Goal: Task Accomplishment & Management: Manage account settings

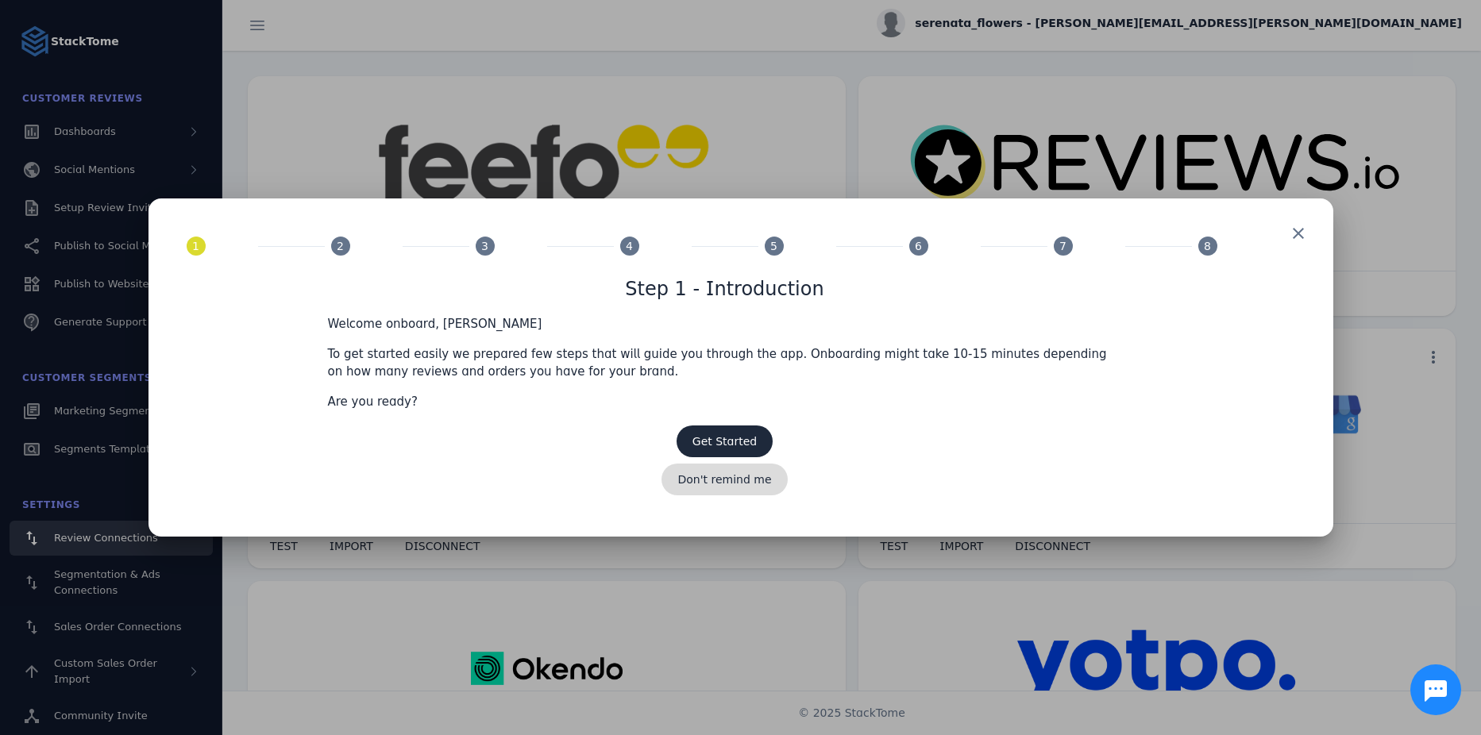
click at [738, 484] on span "Don't remind me" at bounding box center [724, 479] width 94 height 11
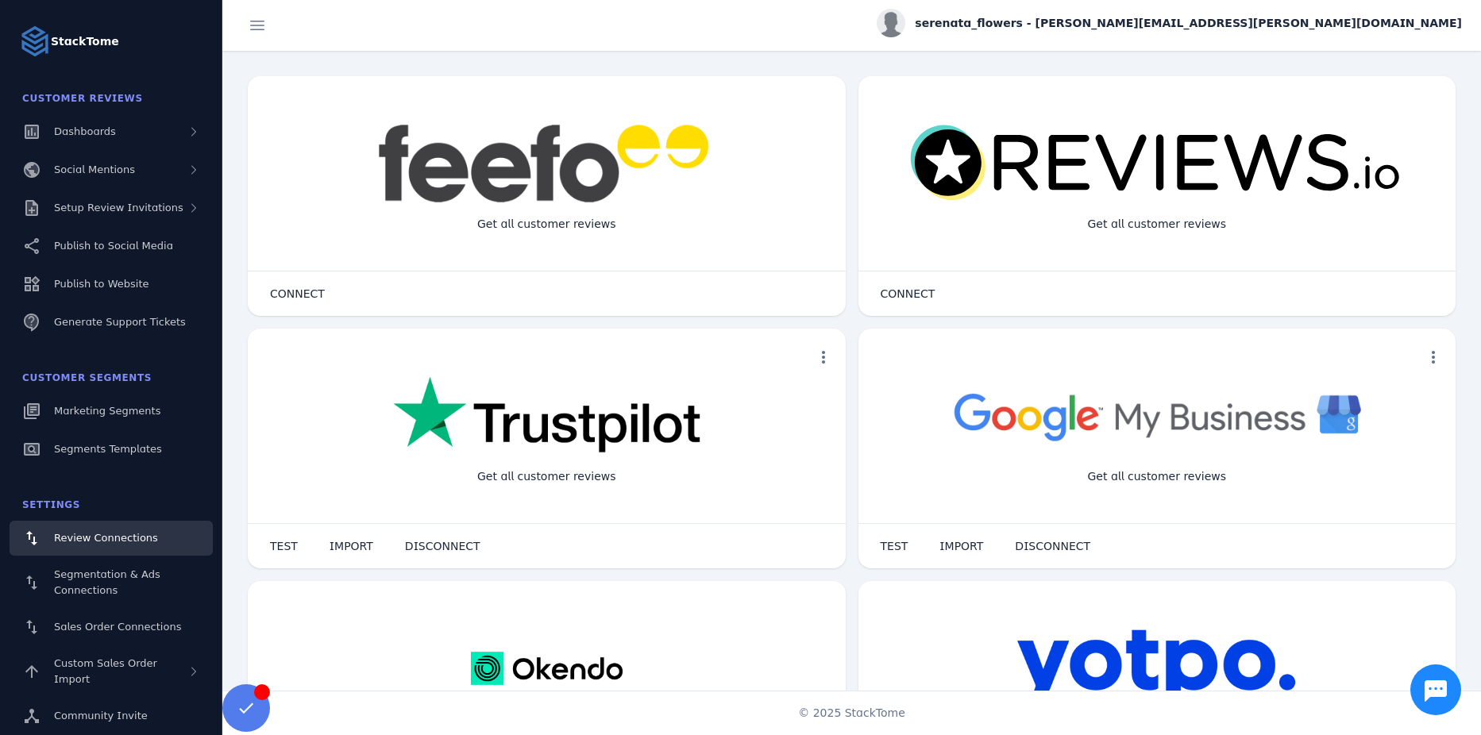
click at [1244, 24] on span "serenata_flowers - [PERSON_NAME][EMAIL_ADDRESS][PERSON_NAME][DOMAIN_NAME]" at bounding box center [1188, 23] width 547 height 17
click at [1423, 60] on span "My Profile" at bounding box center [1416, 63] width 54 height 19
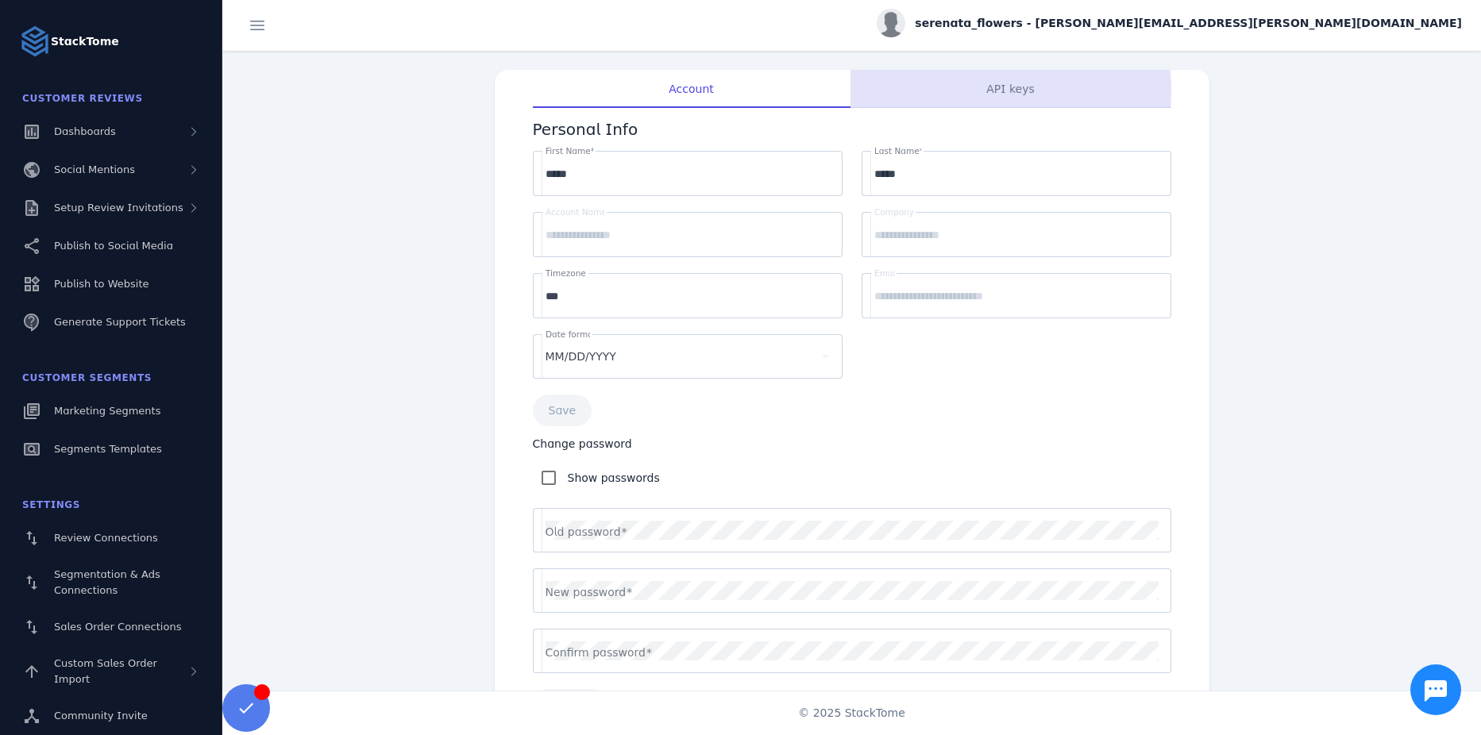
click at [1008, 91] on span "API keys" at bounding box center [1010, 88] width 48 height 11
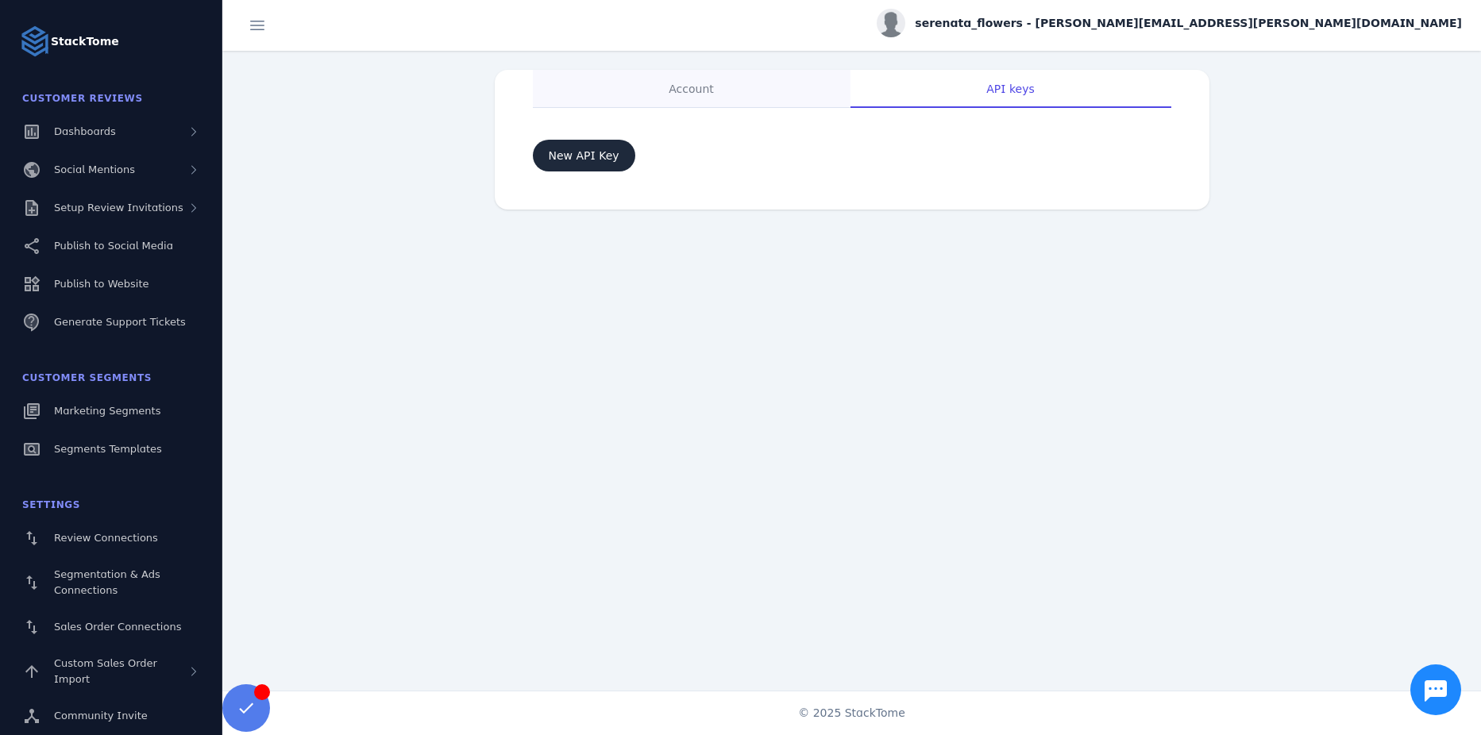
click at [721, 90] on div "Account" at bounding box center [692, 89] width 318 height 38
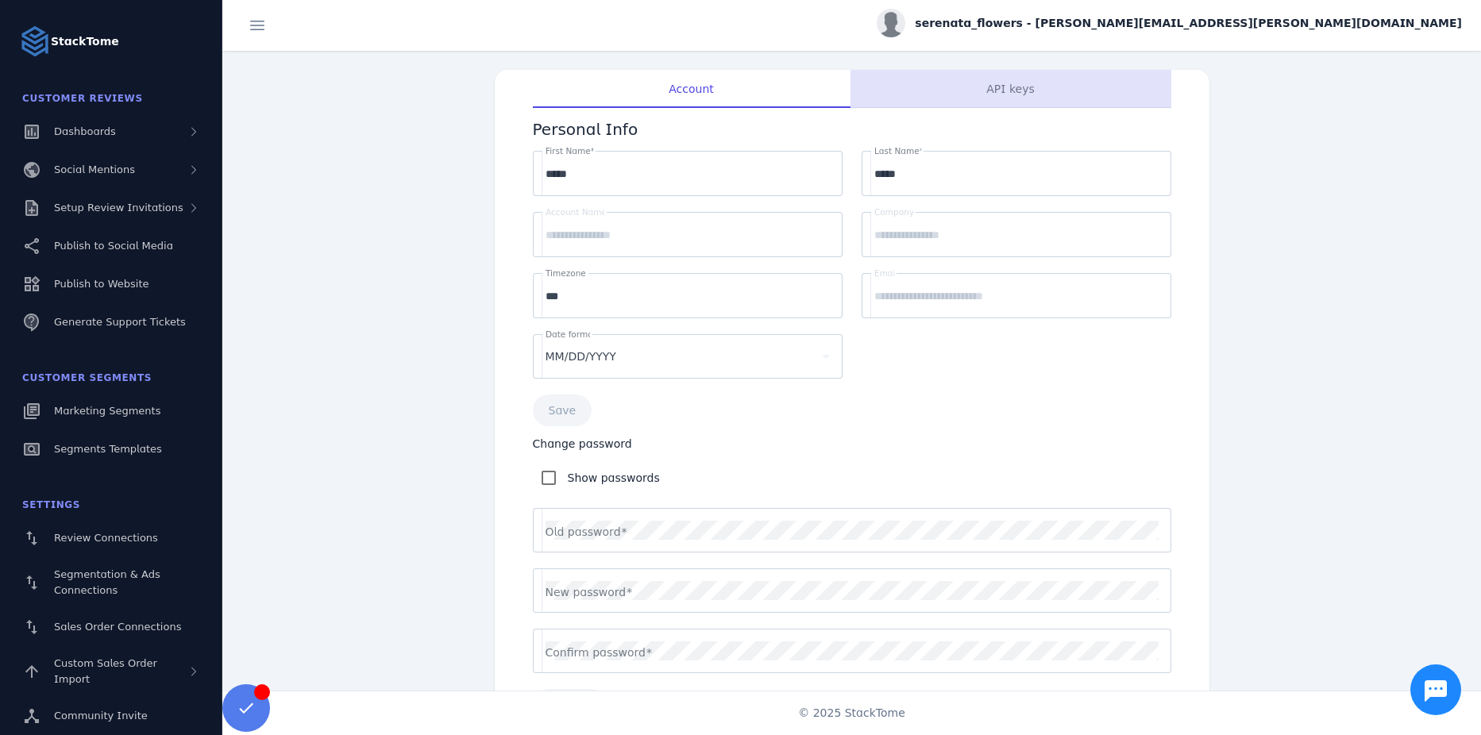
click at [1023, 90] on span "API keys" at bounding box center [1010, 88] width 48 height 11
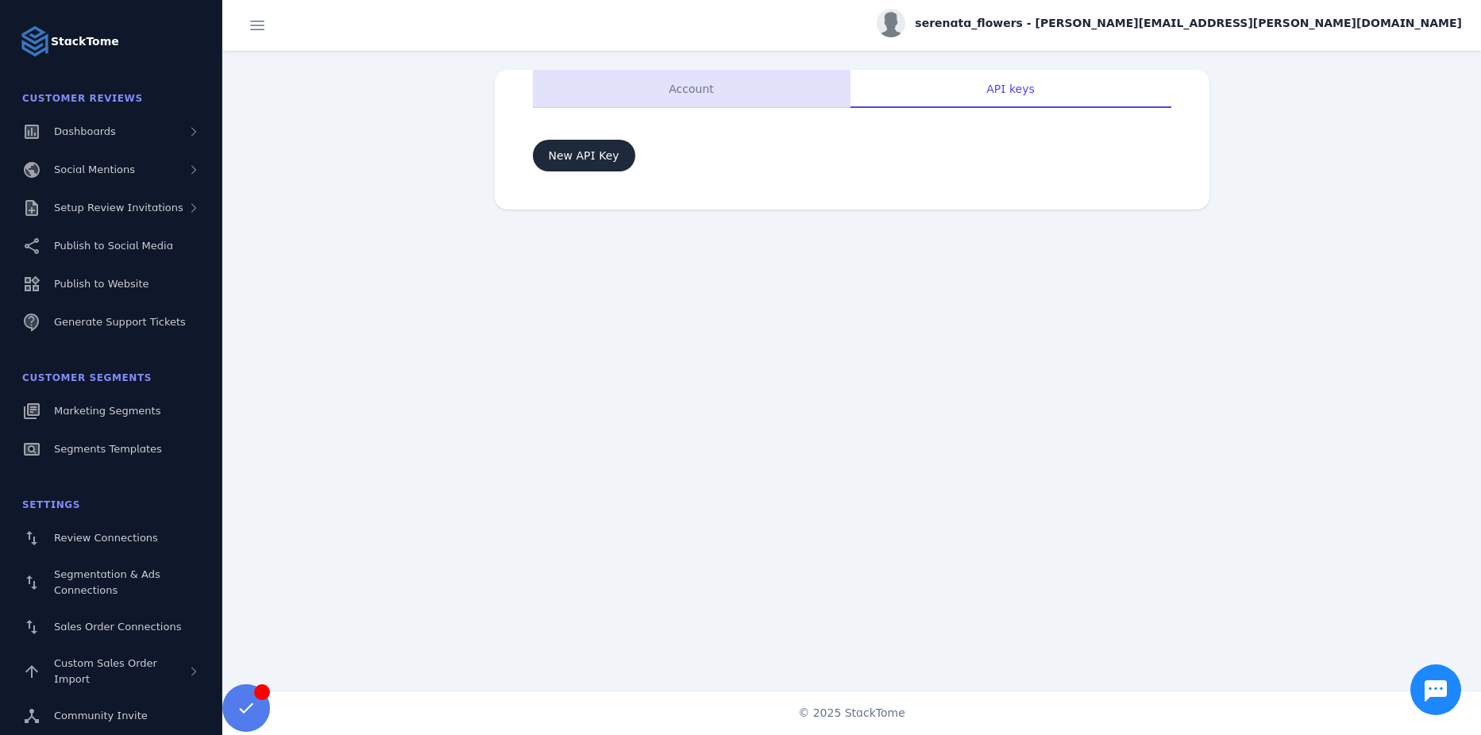
click at [699, 89] on span "Account" at bounding box center [691, 88] width 45 height 11
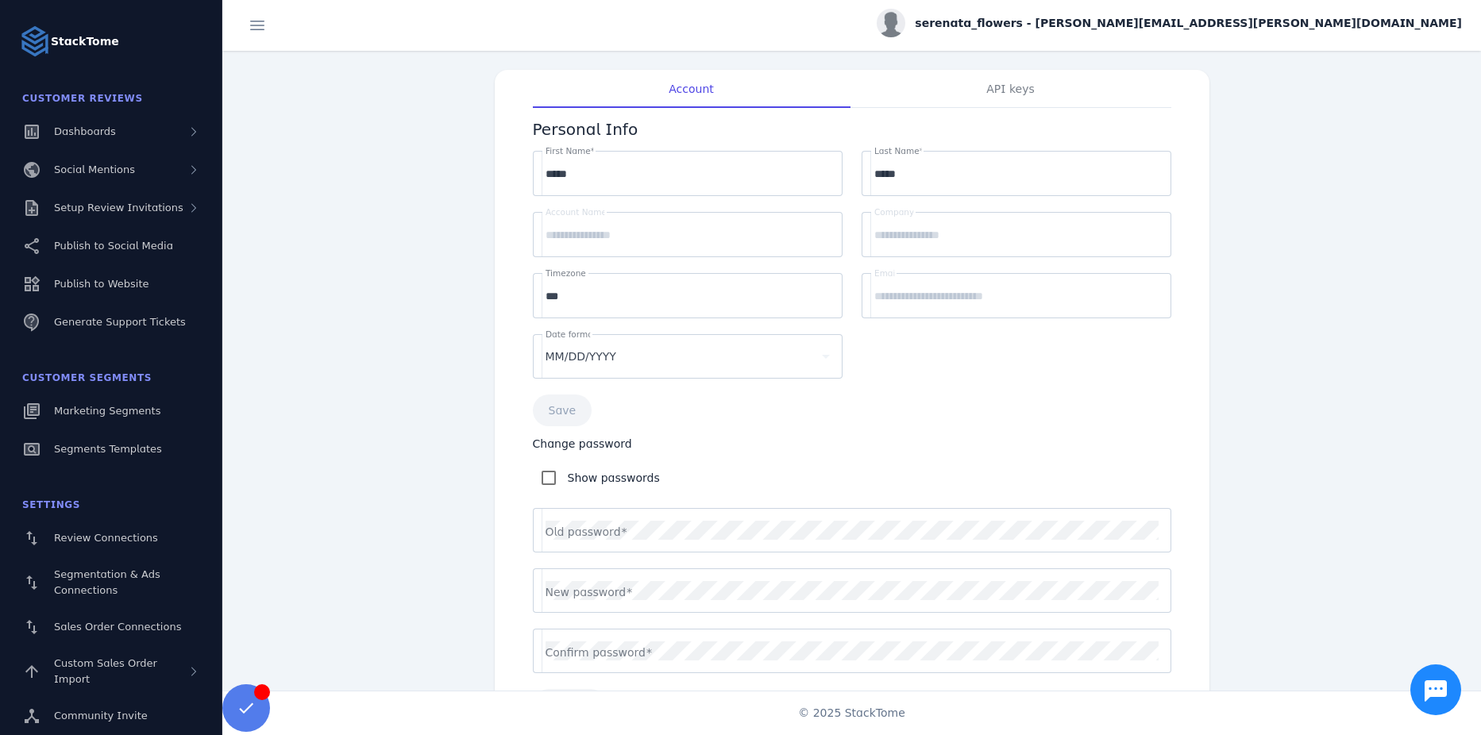
click at [1282, 23] on span "serenata_flowers - [PERSON_NAME][EMAIL_ADDRESS][PERSON_NAME][DOMAIN_NAME]" at bounding box center [1188, 23] width 547 height 17
click at [1419, 108] on span "Billing" at bounding box center [1419, 101] width 60 height 19
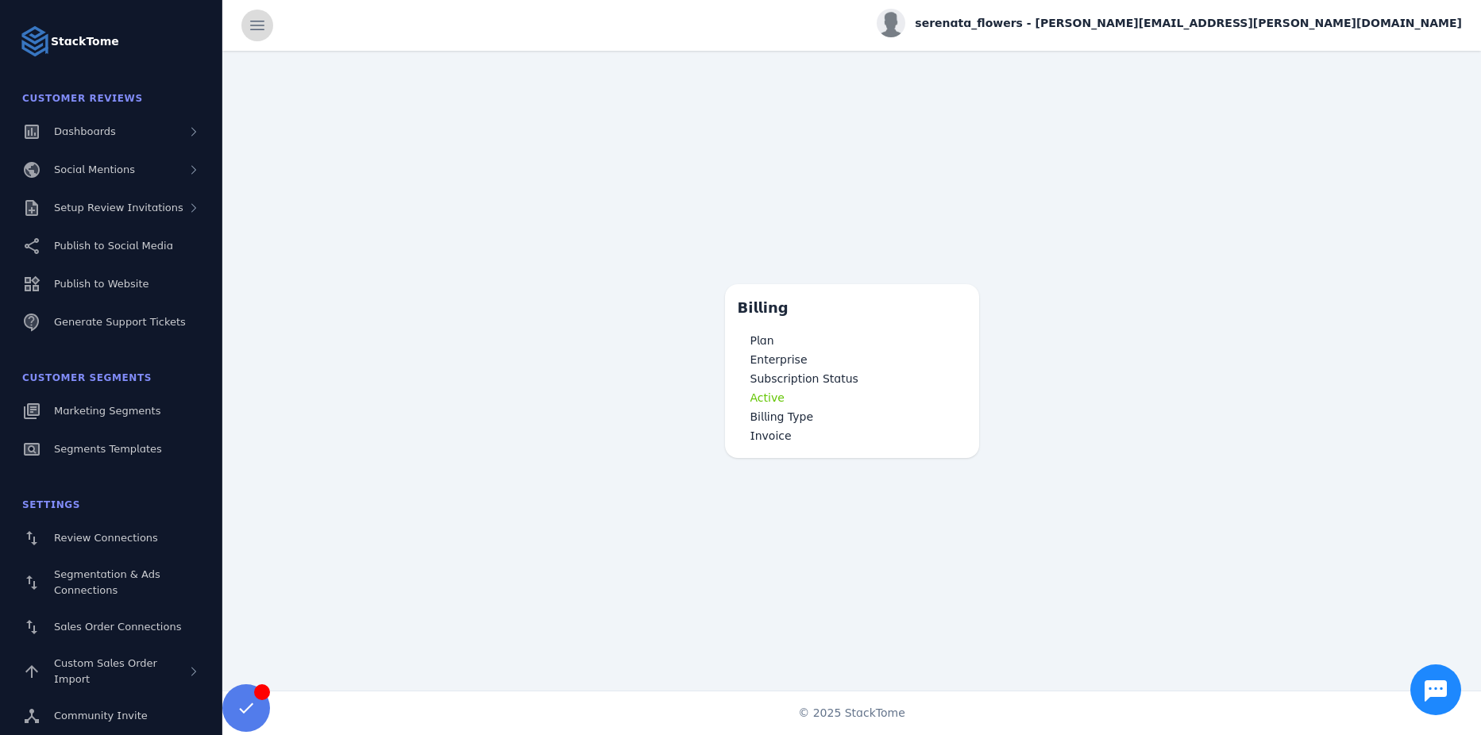
click at [264, 26] on span at bounding box center [257, 25] width 38 height 38
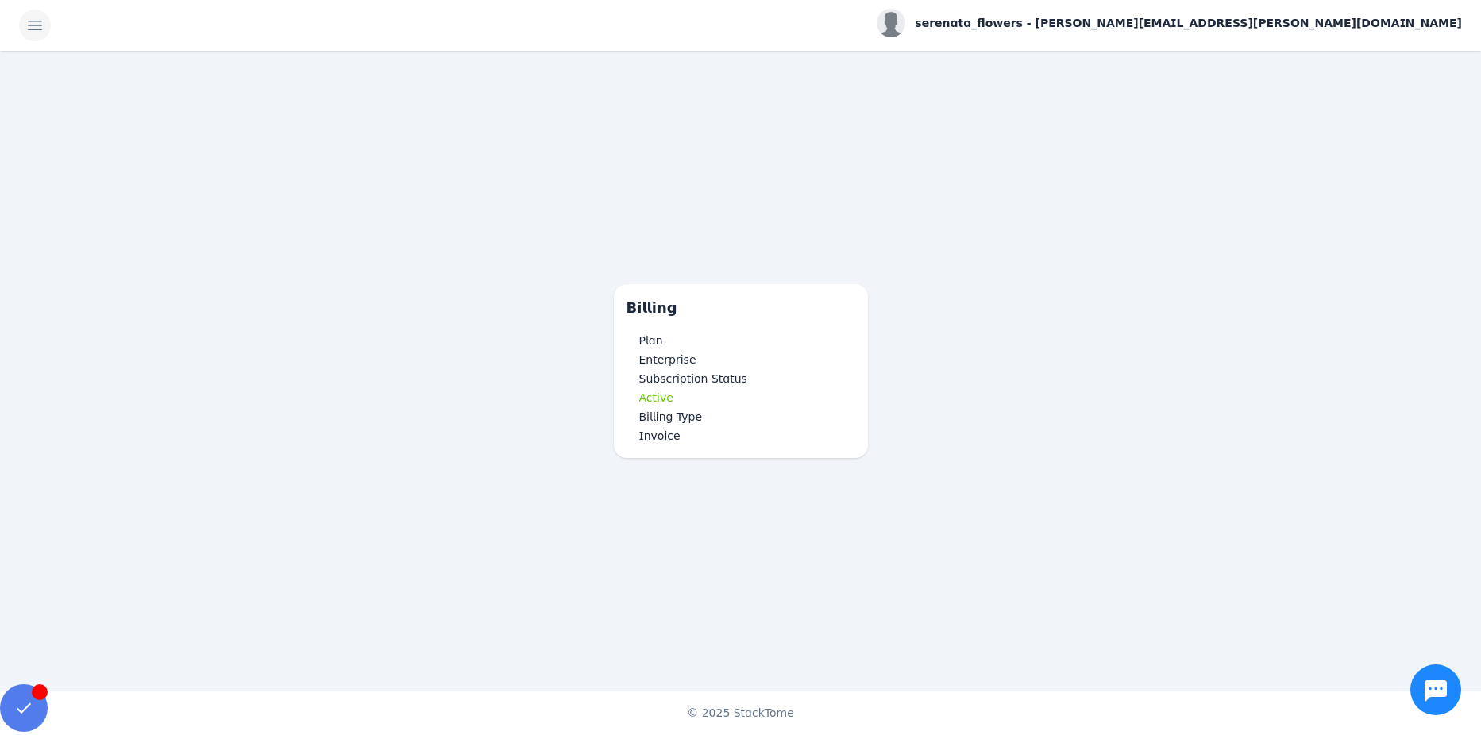
click at [40, 24] on span at bounding box center [35, 25] width 38 height 38
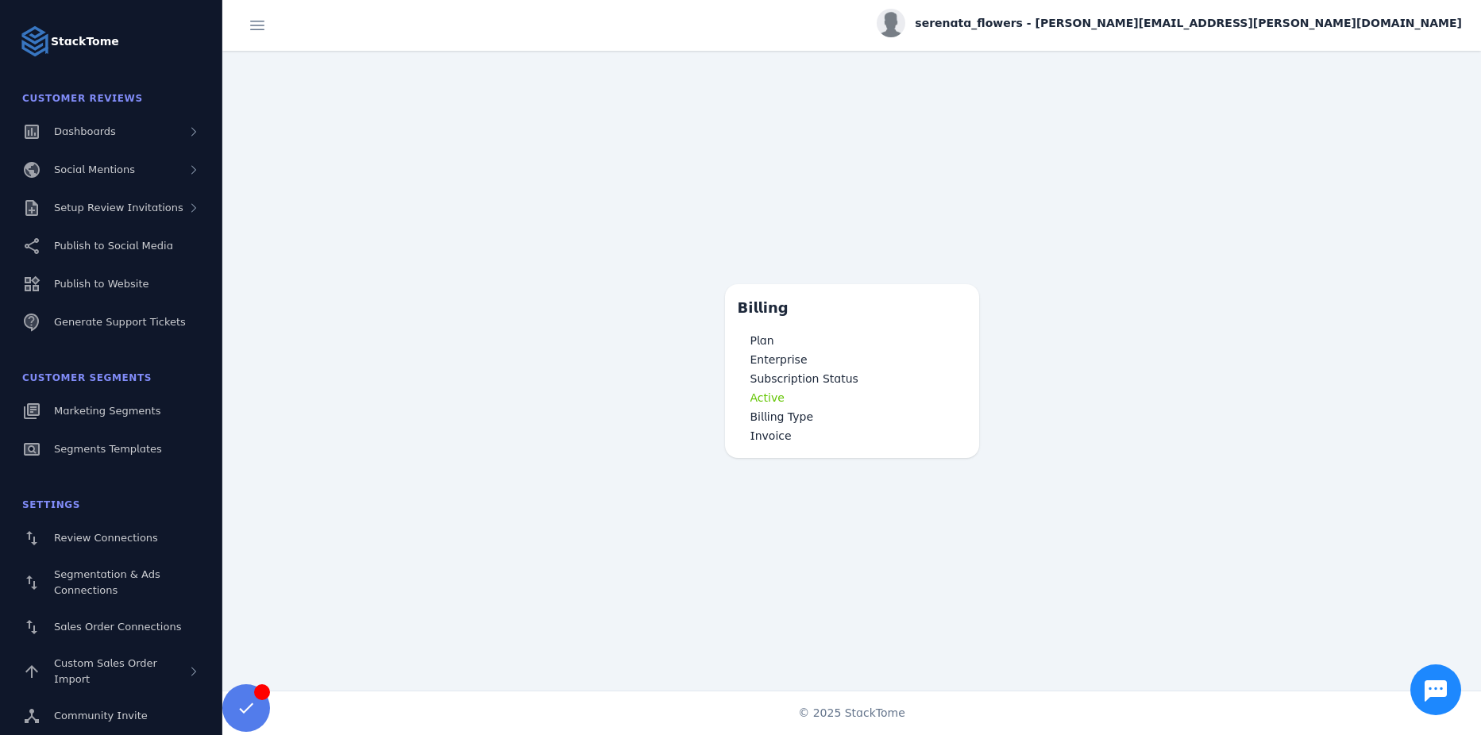
click at [1401, 25] on span "serenata_flowers - [PERSON_NAME][EMAIL_ADDRESS][PERSON_NAME][DOMAIN_NAME]" at bounding box center [1188, 23] width 547 height 17
click at [1417, 58] on span "My Profile" at bounding box center [1416, 63] width 54 height 19
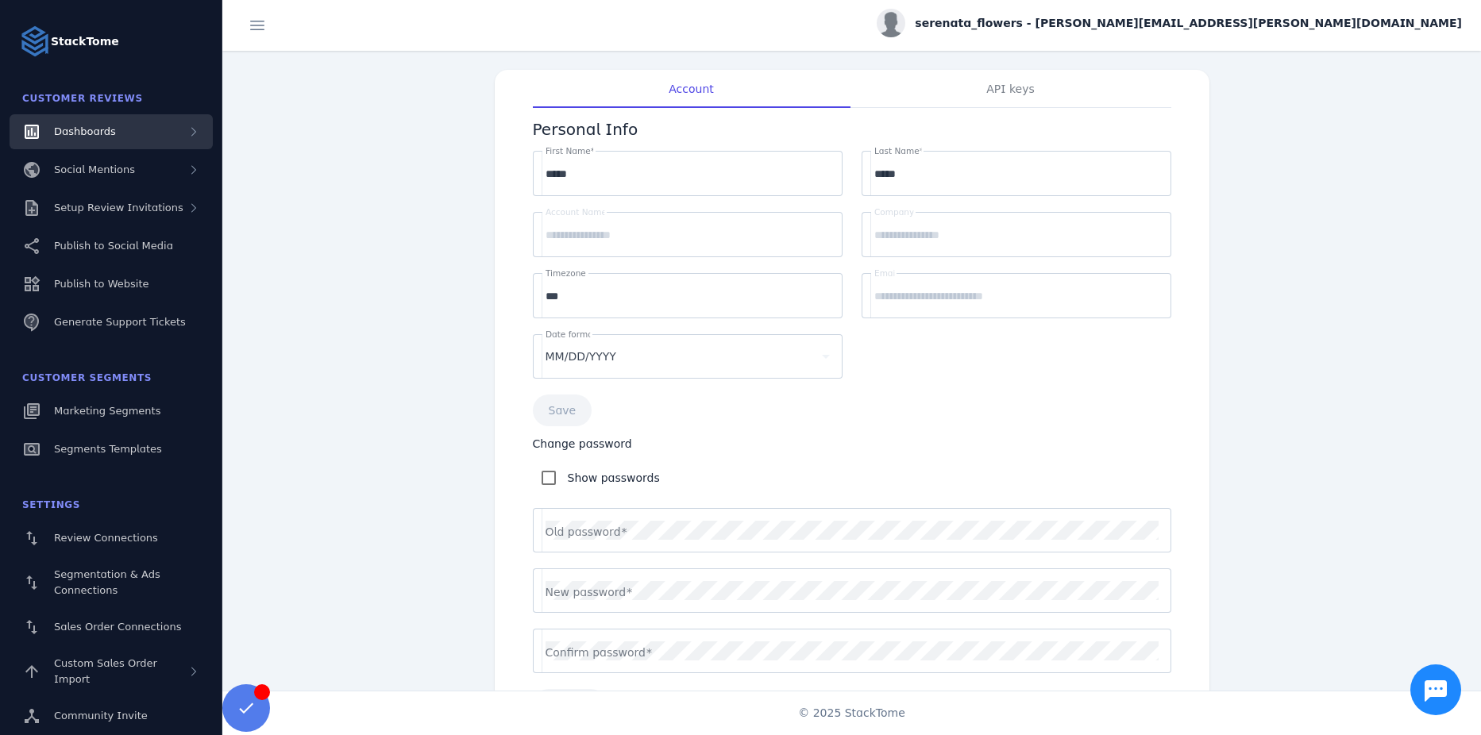
click at [83, 133] on span "Dashboards" at bounding box center [85, 131] width 62 height 12
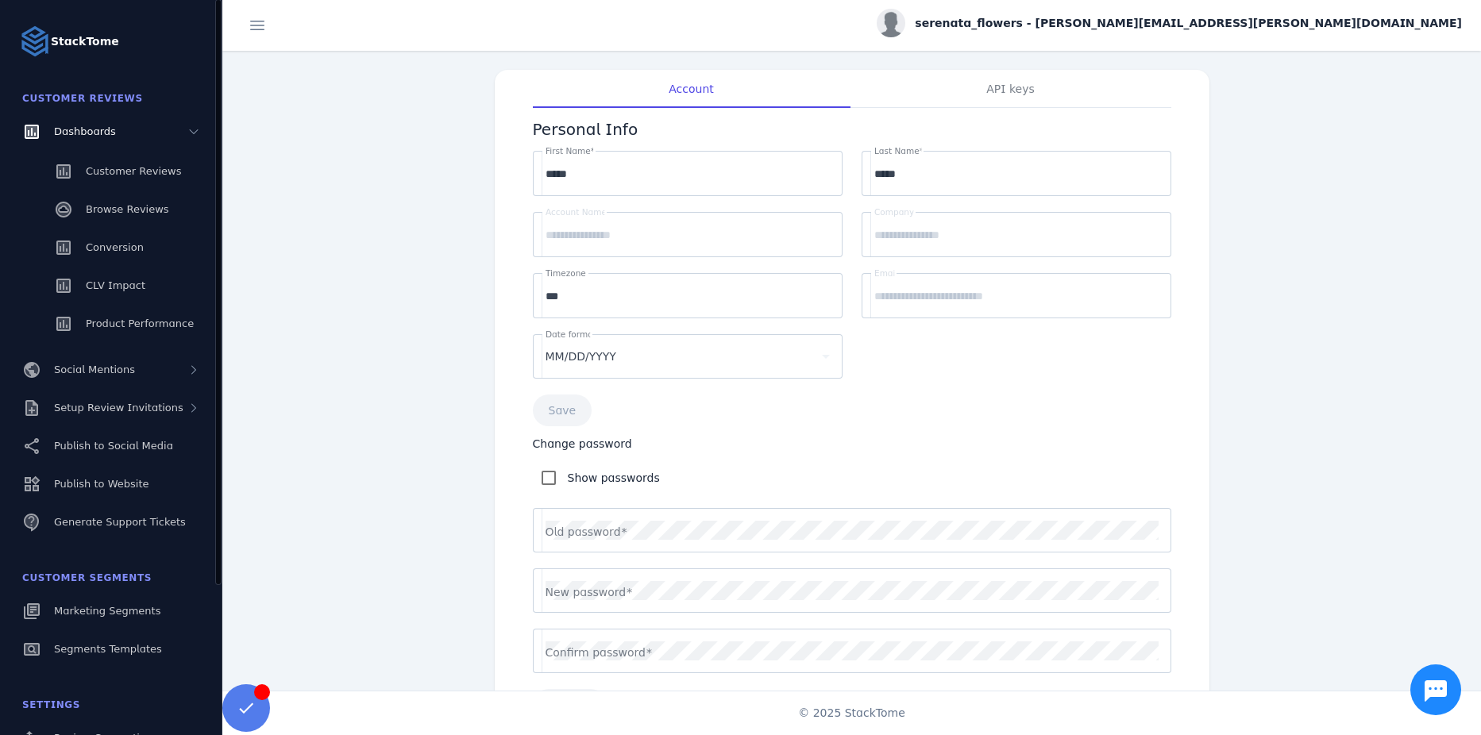
scroll to position [189, 0]
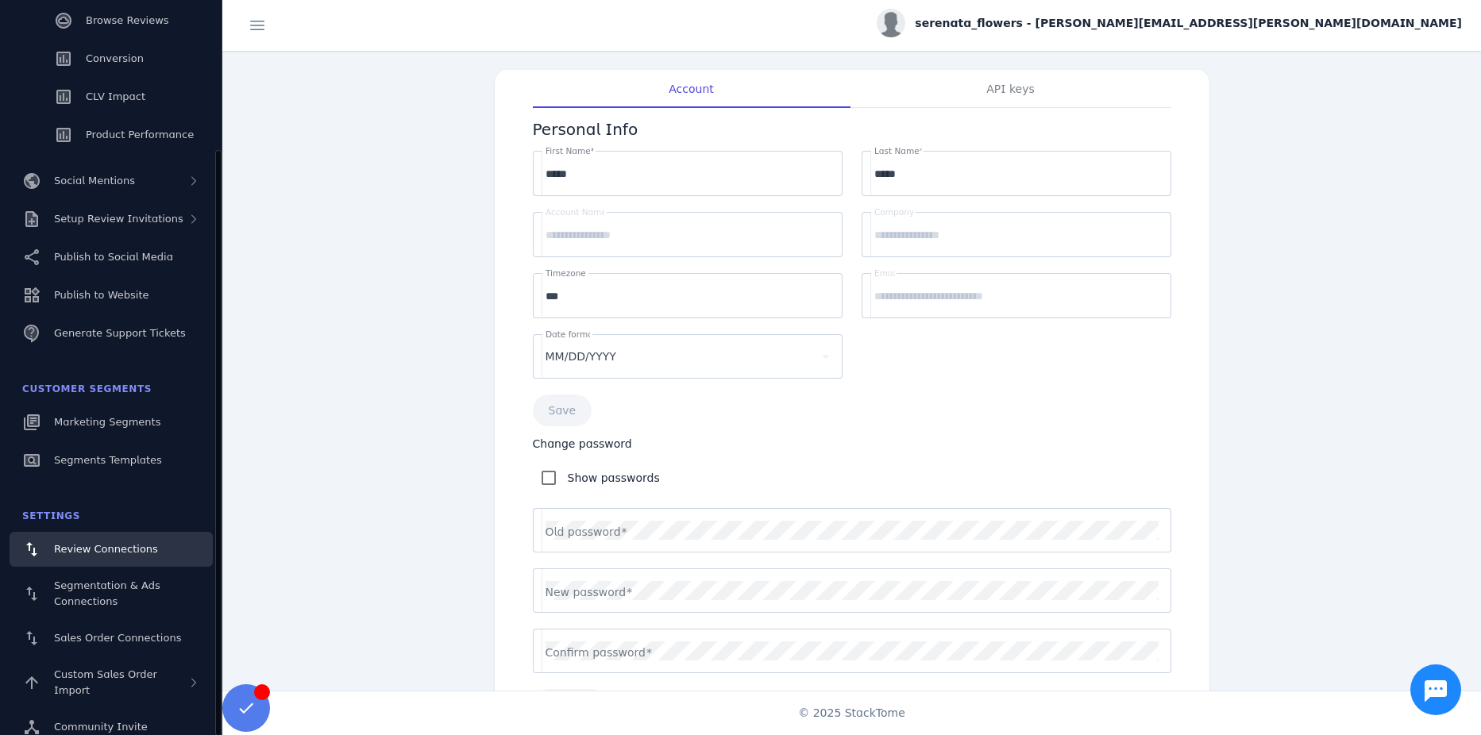
click at [87, 557] on div "Review Connections" at bounding box center [106, 550] width 104 height 16
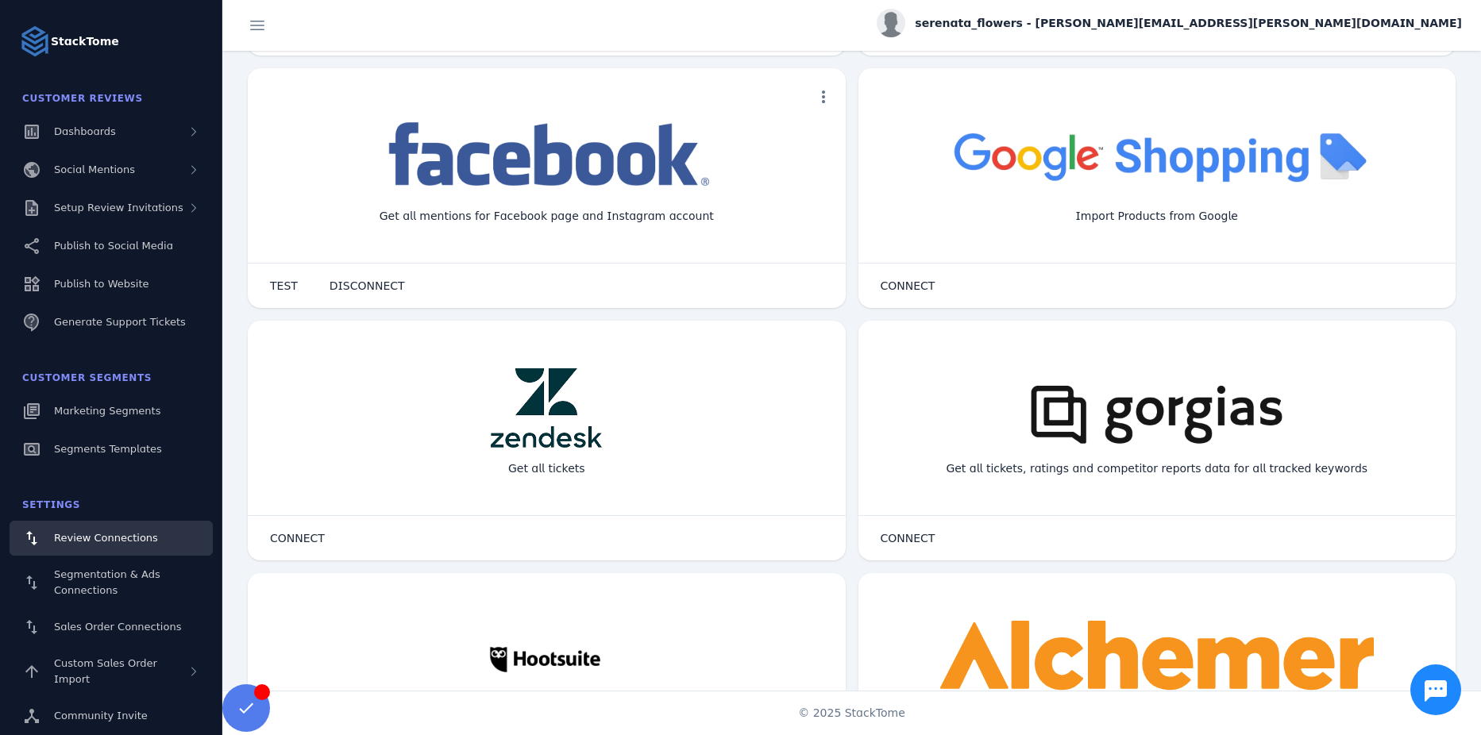
scroll to position [873, 0]
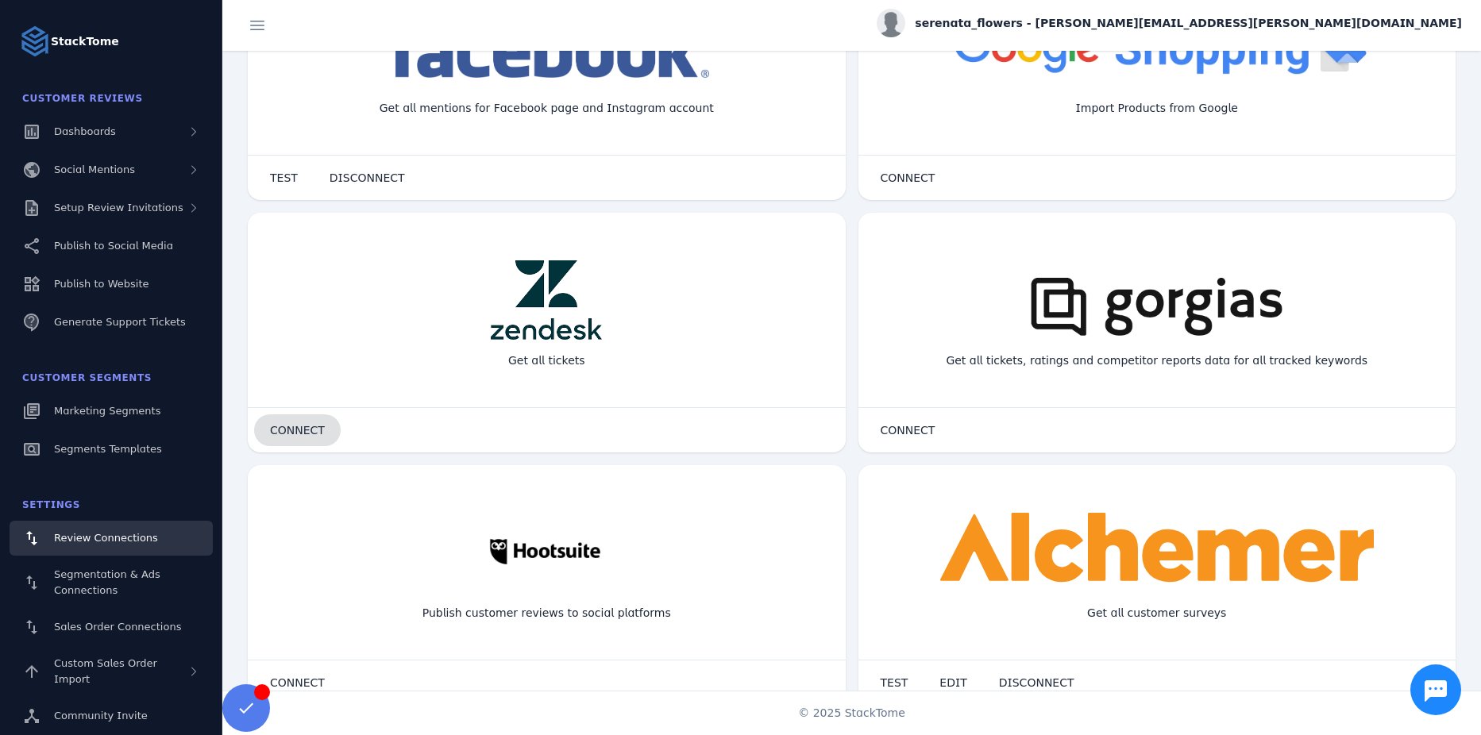
click at [301, 435] on span "CONNECT" at bounding box center [297, 430] width 55 height 11
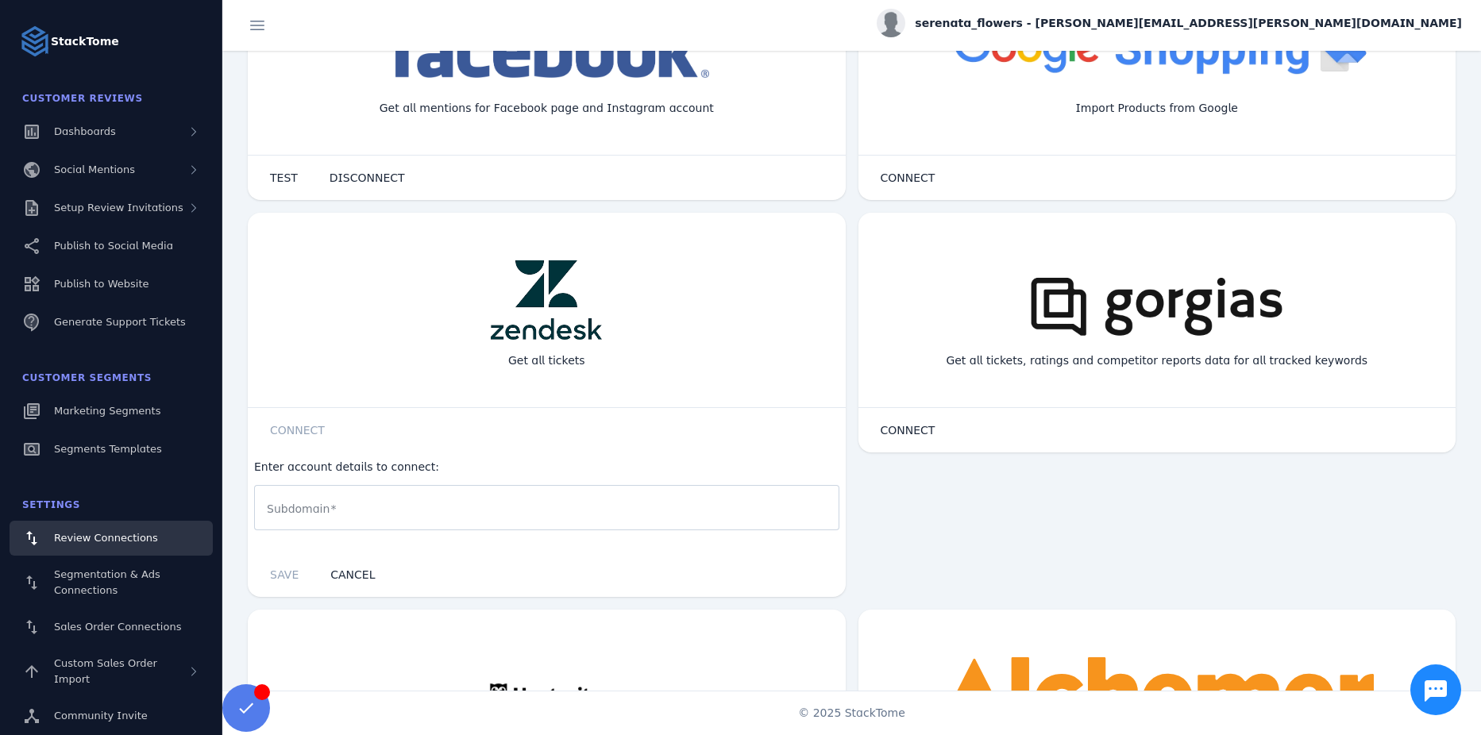
click at [369, 516] on input "Subdomain" at bounding box center [547, 508] width 560 height 19
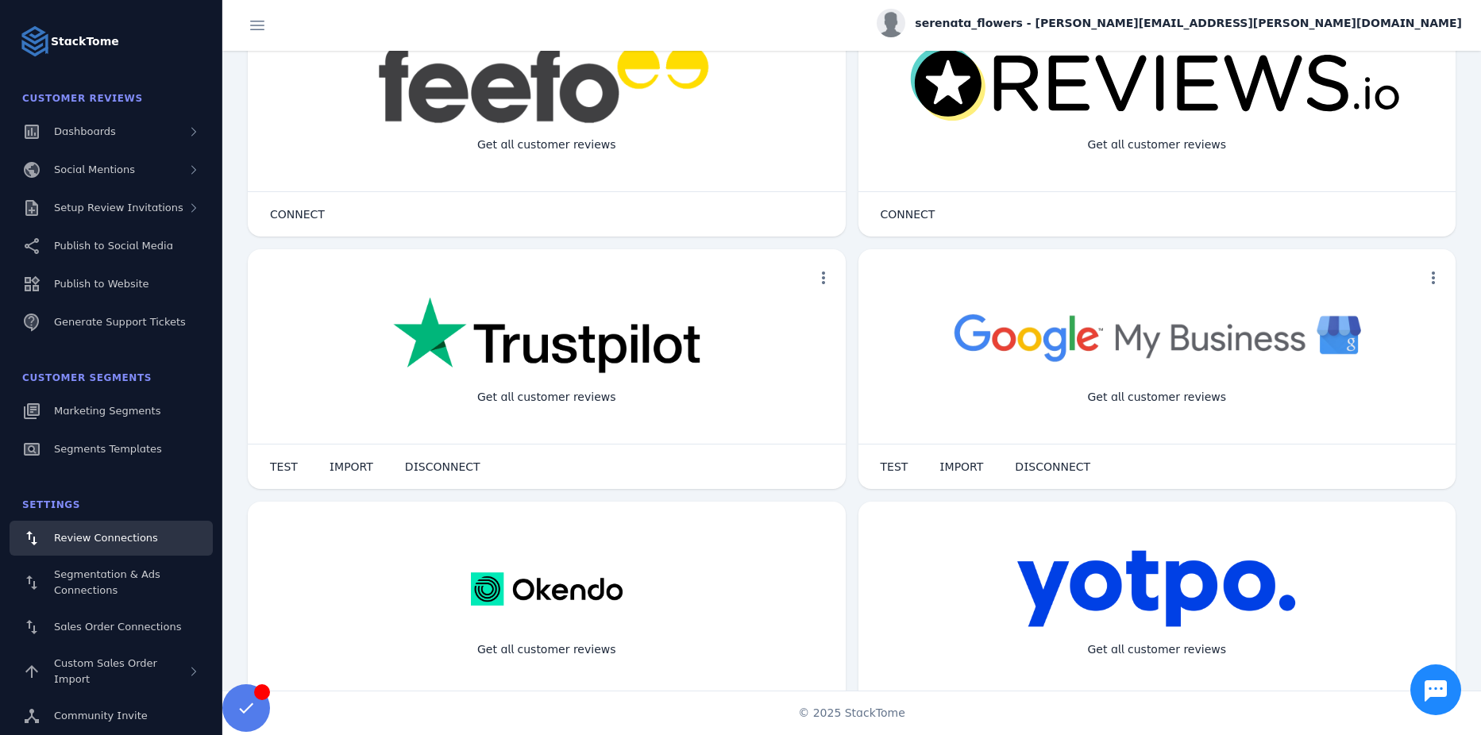
scroll to position [0, 0]
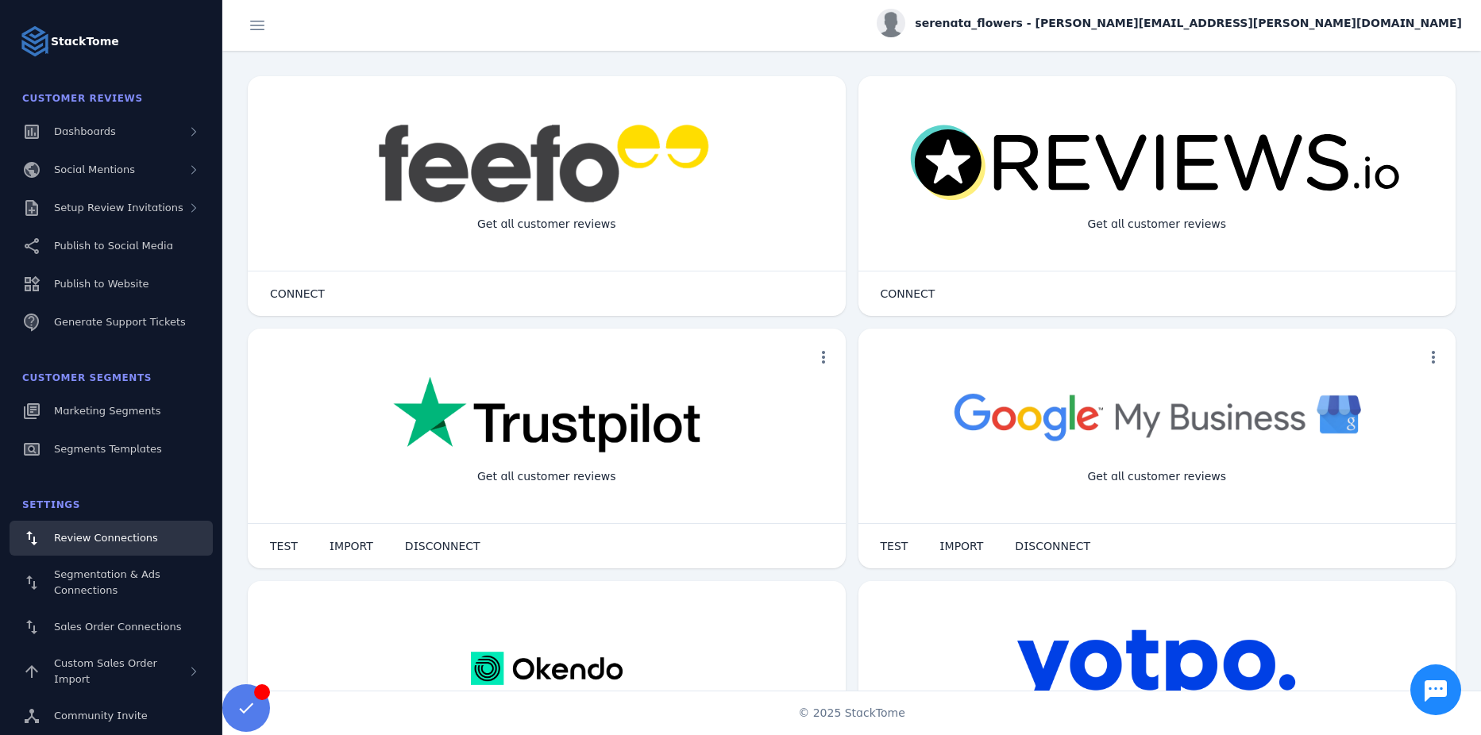
type input "********"
click at [1347, 30] on span "serenata_flowers - [PERSON_NAME][EMAIL_ADDRESS][PERSON_NAME][DOMAIN_NAME]" at bounding box center [1188, 23] width 547 height 17
click at [1433, 65] on span "My Profile" at bounding box center [1416, 63] width 54 height 19
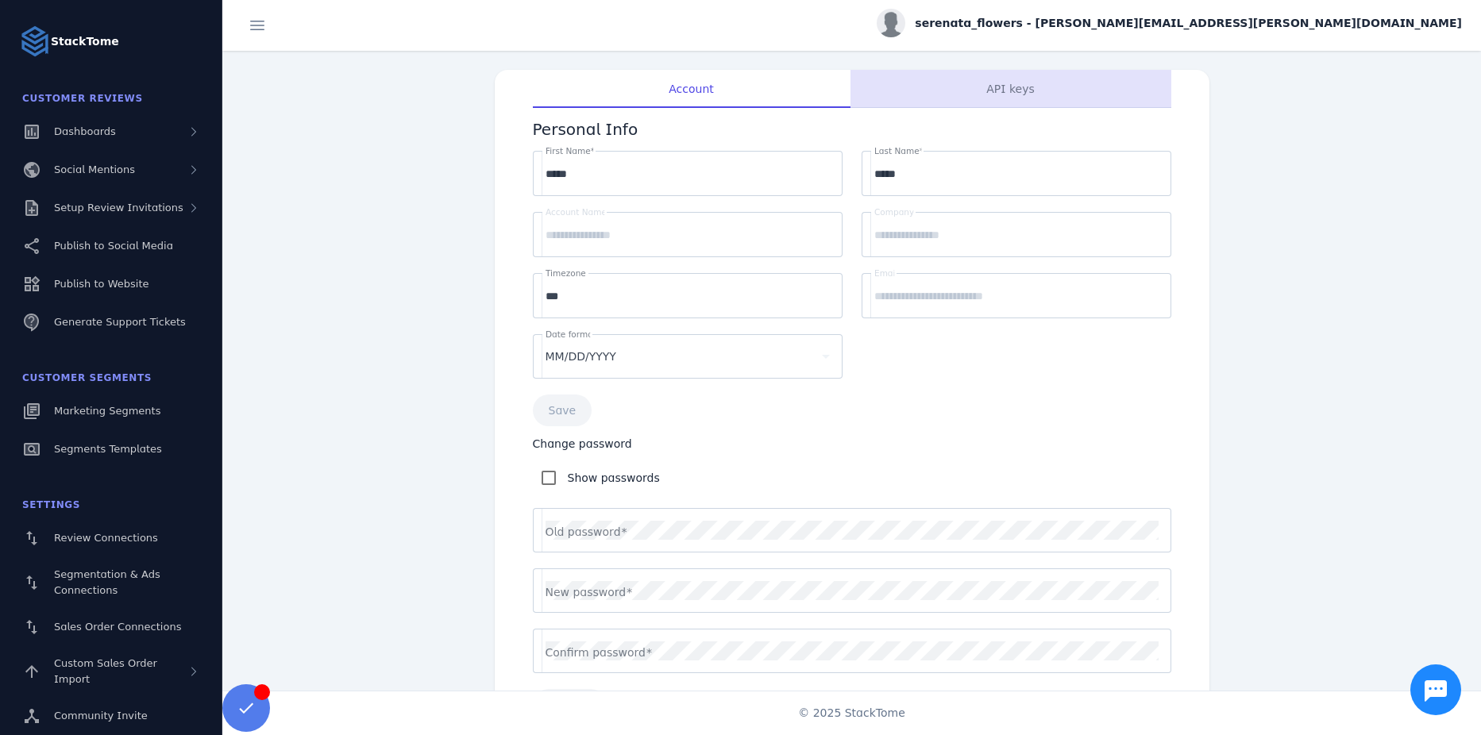
click at [1019, 83] on span "API keys" at bounding box center [1010, 88] width 48 height 11
